Goal: Book appointment/travel/reservation

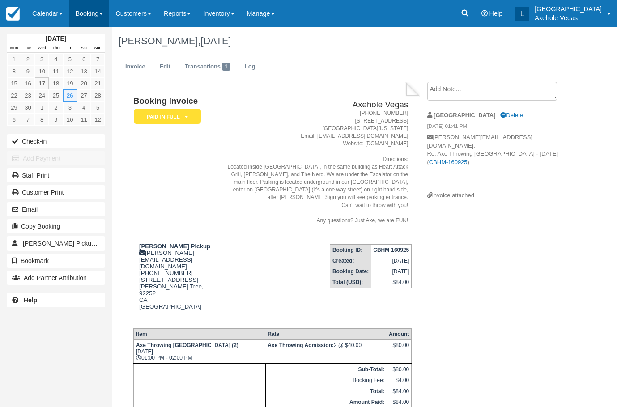
click at [92, 7] on link "Booking" at bounding box center [89, 13] width 40 height 27
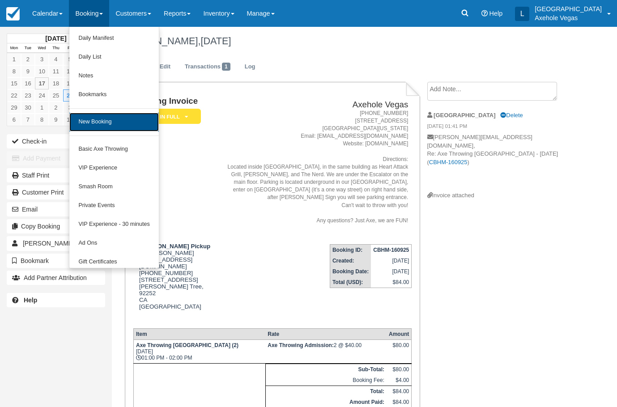
click at [106, 116] on link "New Booking" at bounding box center [113, 122] width 89 height 19
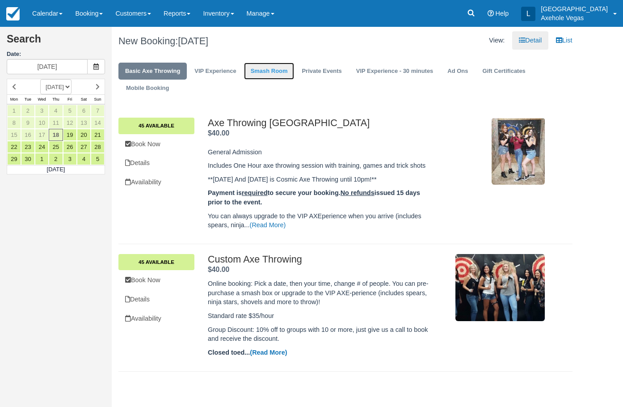
click at [278, 70] on link "Smash Room" at bounding box center [269, 71] width 51 height 17
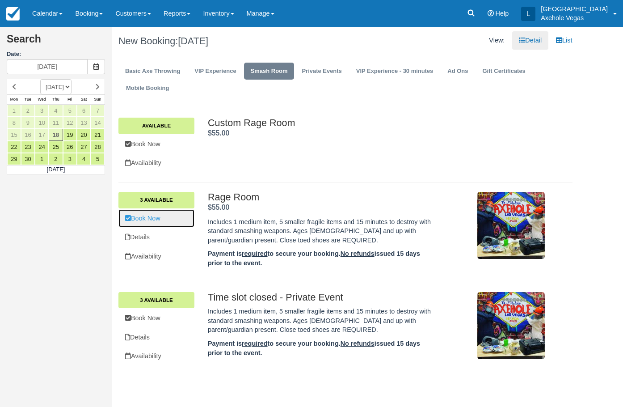
click at [169, 220] on link "Book Now" at bounding box center [157, 218] width 76 height 18
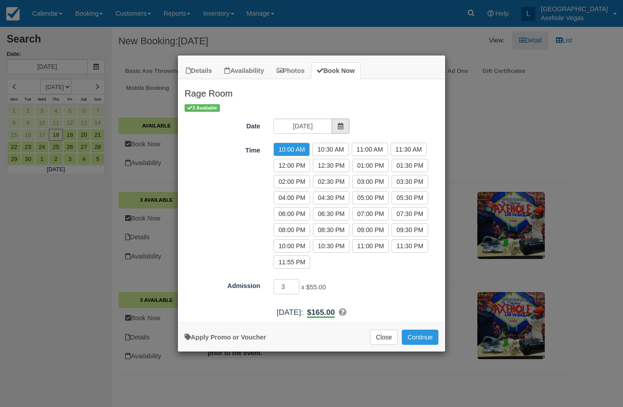
click at [335, 129] on span "Item Modal" at bounding box center [341, 126] width 18 height 15
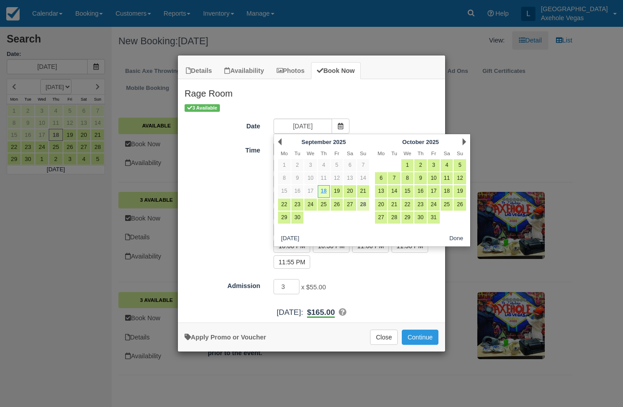
click at [366, 205] on link "28" at bounding box center [363, 205] width 12 height 12
type input "Sun 28 Sep 2025"
radio input "false"
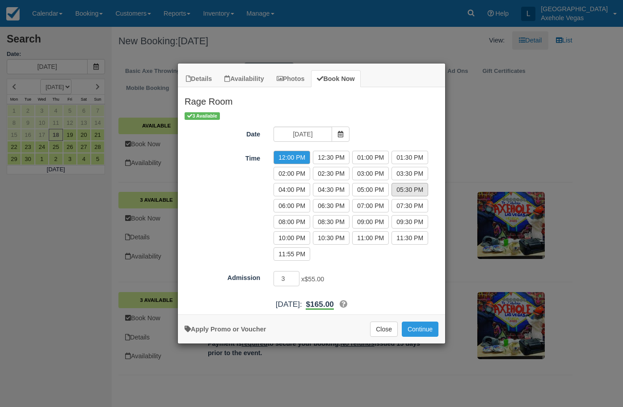
click at [397, 194] on label "05:30 PM" at bounding box center [410, 189] width 37 height 13
radio input "true"
type input "2"
click at [296, 280] on input "2" at bounding box center [287, 278] width 26 height 15
click at [258, 325] on div "Apply Promo or Voucher" at bounding box center [225, 326] width 81 height 9
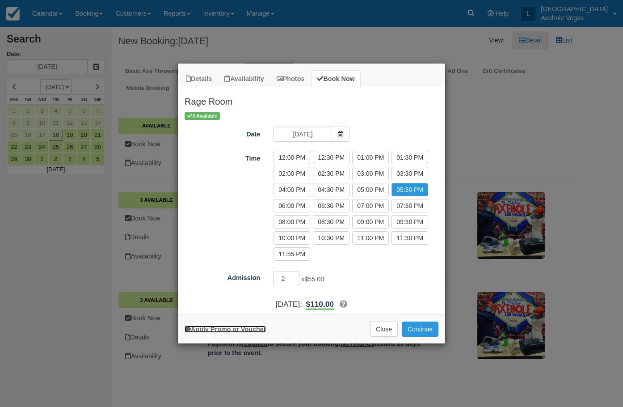
click at [260, 329] on link "Apply Promo or Voucher" at bounding box center [225, 329] width 81 height 7
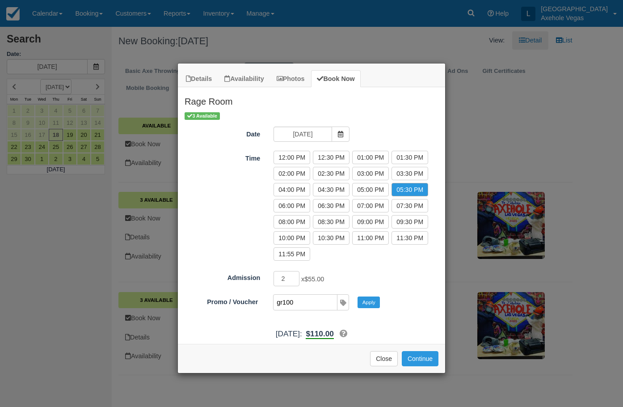
type input "gr100"
click at [358, 297] on button "Apply" at bounding box center [369, 303] width 22 height 12
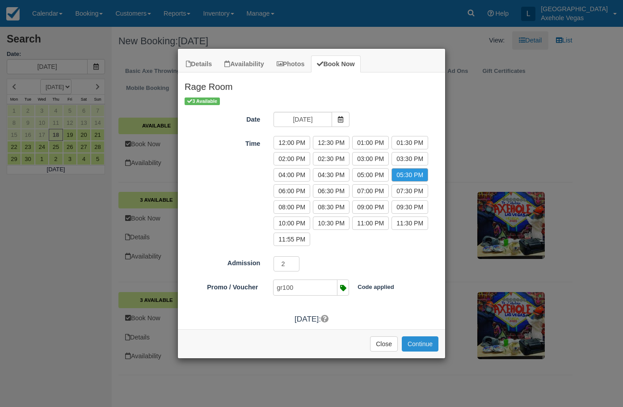
click at [422, 344] on button "Continue" at bounding box center [420, 343] width 37 height 15
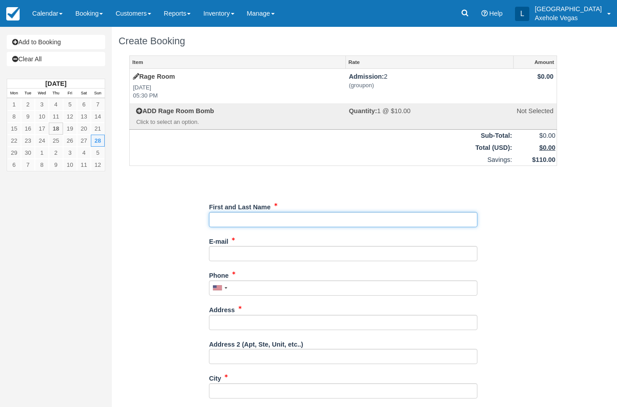
click at [387, 221] on input "First and Last Name" at bounding box center [343, 219] width 268 height 15
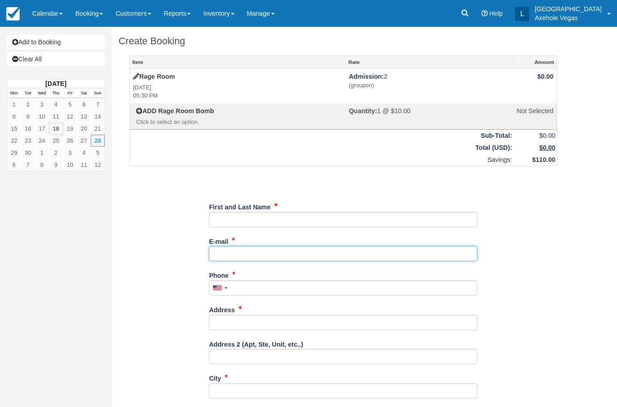
click at [397, 252] on input "E-mail" at bounding box center [343, 253] width 268 height 15
type input "axeholevegas@gmail.com"
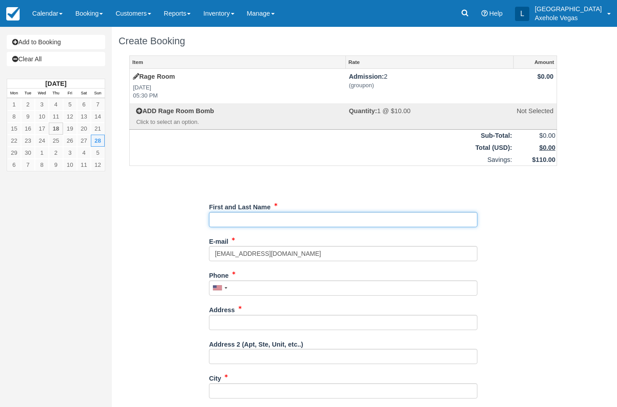
type input "London Axehole Inc. Axehole Vegas"
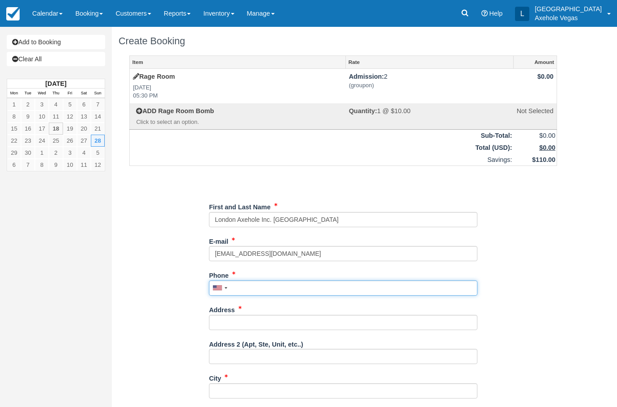
type input "7027767640"
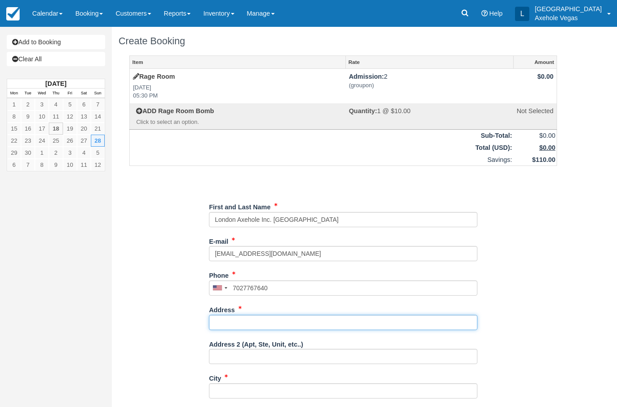
type input "[STREET_ADDRESS]"
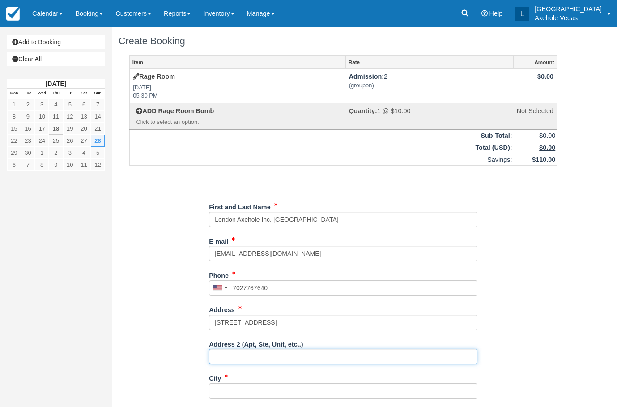
type input "Ste 163"
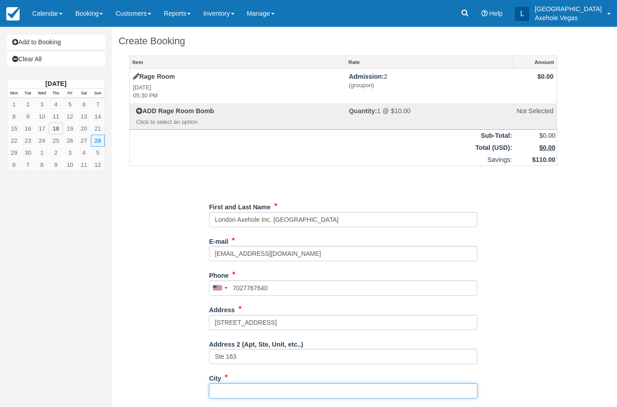
type input "las vegas"
type input "NV"
type input "[GEOGRAPHIC_DATA]"
type input "89101"
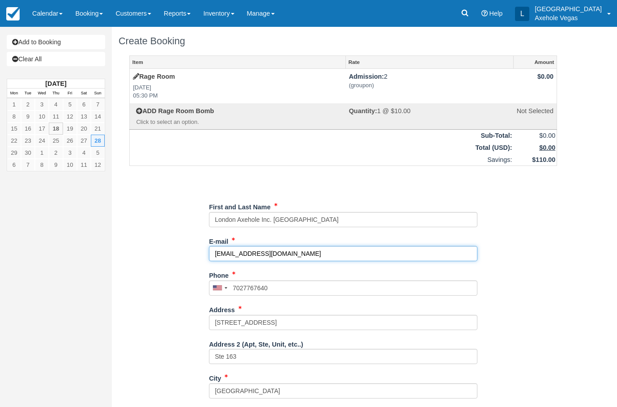
type input "(702) 776-7640"
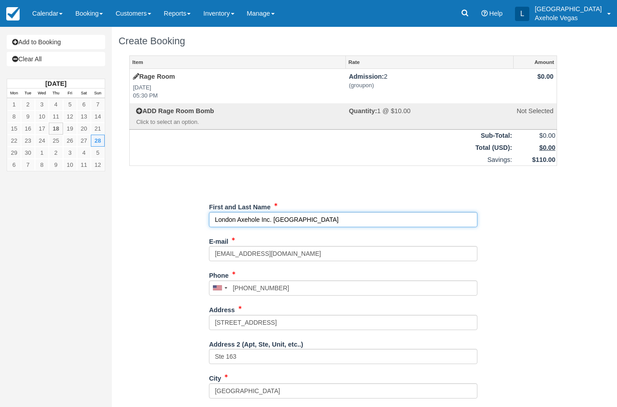
drag, startPoint x: 343, startPoint y: 220, endPoint x: 176, endPoint y: 220, distance: 167.7
click at [176, 220] on div "Item Rate Amount Rage Room Sun Sep 28, 2025 05:30 PM Admission: 2 (groupon) $0.…" at bounding box center [343, 303] width 449 height 496
type input "[PERSON_NAME]"
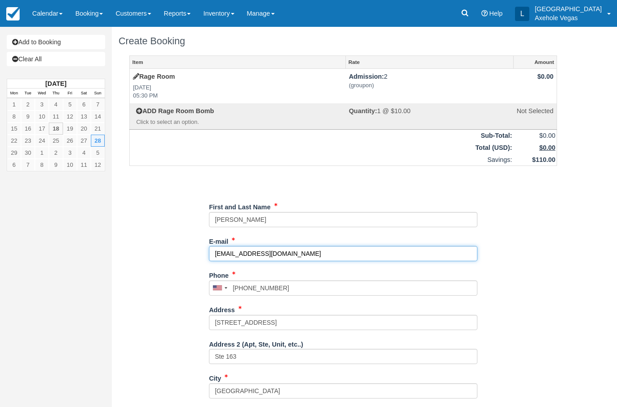
drag, startPoint x: 325, startPoint y: 257, endPoint x: 175, endPoint y: 254, distance: 149.8
click at [176, 254] on div "Item Rate Amount Rage Room Sun Sep 28, 2025 05:30 PM Admission: 2 (groupon) $0.…" at bounding box center [343, 303] width 449 height 496
click at [242, 254] on input "kmgallage@gmail.com" at bounding box center [343, 253] width 268 height 15
type input "[EMAIL_ADDRESS][DOMAIN_NAME]"
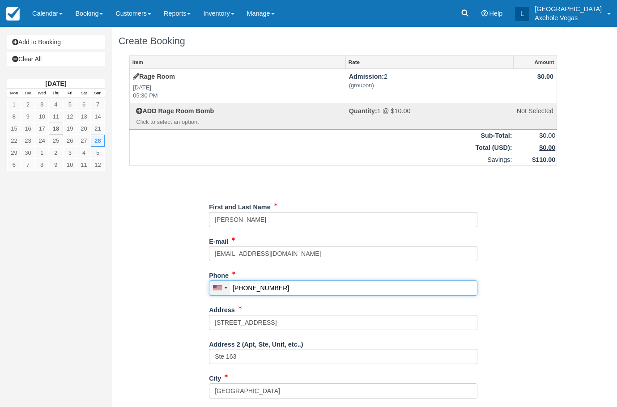
drag, startPoint x: 286, startPoint y: 288, endPoint x: 219, endPoint y: 288, distance: 67.5
click at [219, 288] on div "United States +1 Canada +1 United Kingdom +44 Afghanistan (‫افغانستان‬‎) +93 Al…" at bounding box center [343, 287] width 268 height 15
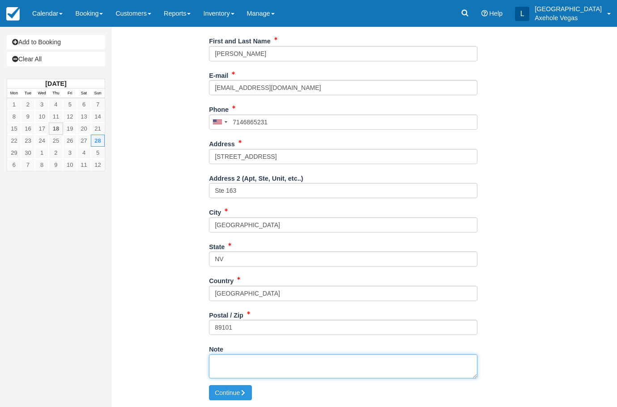
type input "(714) 686-5231"
click at [261, 357] on textarea "Note" at bounding box center [343, 366] width 268 height 24
click at [261, 357] on textarea "Groupon # RR RDMD 2025.09.18 Sasha - Phone" at bounding box center [343, 366] width 268 height 24
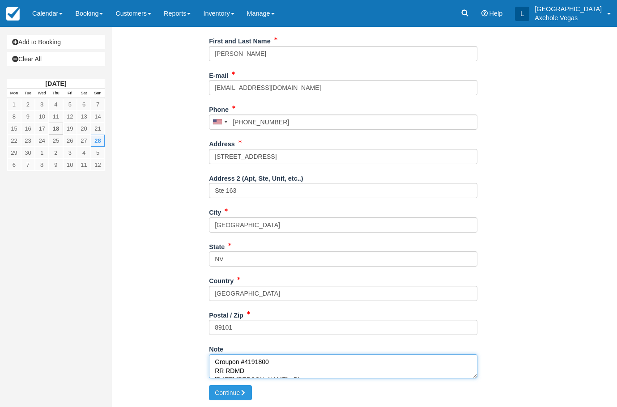
drag, startPoint x: 256, startPoint y: 360, endPoint x: 246, endPoint y: 360, distance: 10.7
click at [246, 360] on textarea "Groupon #4191800 RR RDMD 2025.09.18 Sasha - Phone" at bounding box center [343, 366] width 268 height 24
type textarea "Groupon #4191800 RR RDMD 2025.09.18 Sasha - Phone"
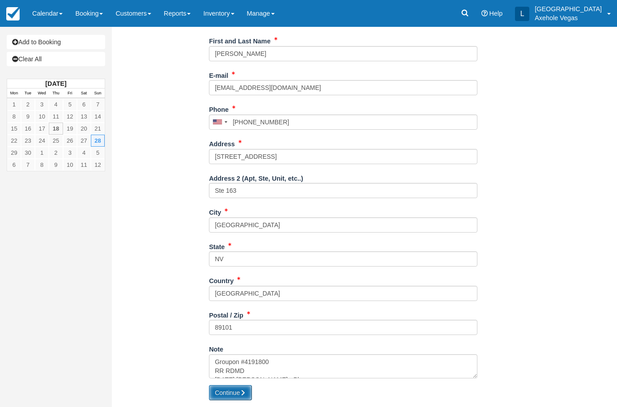
click at [229, 396] on button "Continue" at bounding box center [230, 392] width 43 height 15
type input "+17146865231"
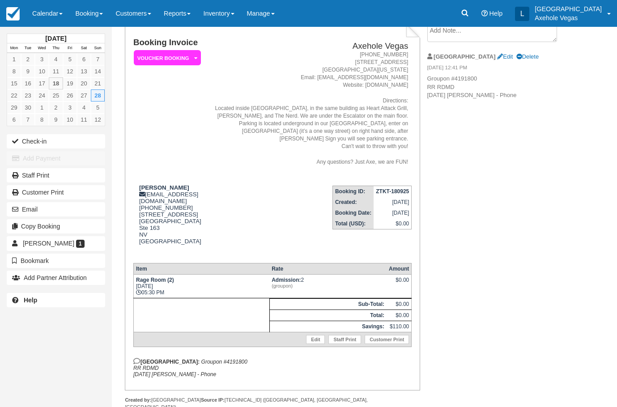
scroll to position [60, 0]
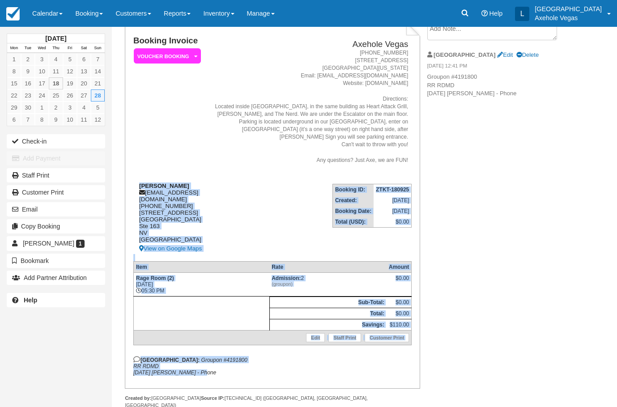
drag, startPoint x: 212, startPoint y: 358, endPoint x: 140, endPoint y: 178, distance: 193.6
click at [140, 178] on div "Booking Invoice Voucher Booking   Pending Payment Deposit Paid Pending VIP Part…" at bounding box center [272, 205] width 278 height 339
copy div "[PERSON_NAME] [EMAIL_ADDRESS][DOMAIN_NAME] [PHONE_NUMBER] [STREET_ADDRESS] View…"
